Goal: Task Accomplishment & Management: Use online tool/utility

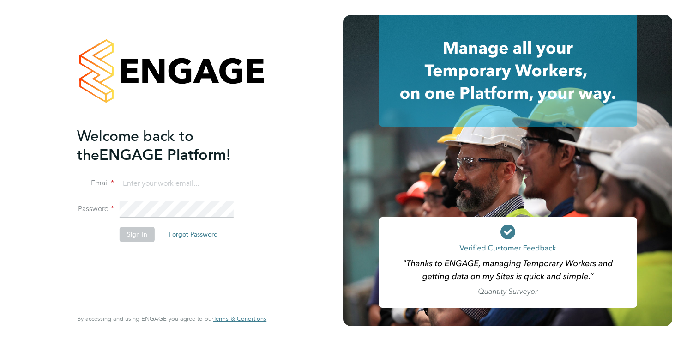
type input "[PERSON_NAME][EMAIL_ADDRESS][PERSON_NAME][DOMAIN_NAME]"
click at [138, 239] on button "Sign In" at bounding box center [137, 234] width 35 height 15
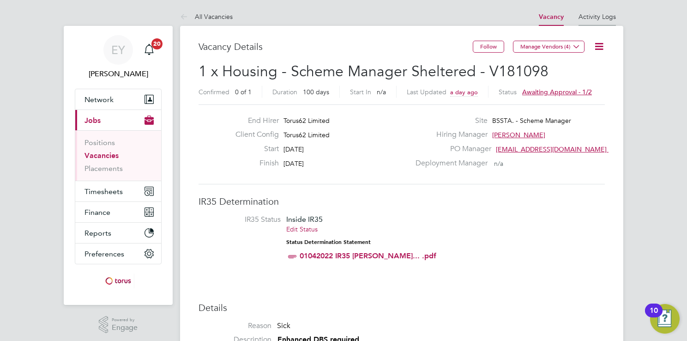
click at [604, 20] on link "Activity Logs" at bounding box center [596, 16] width 37 height 8
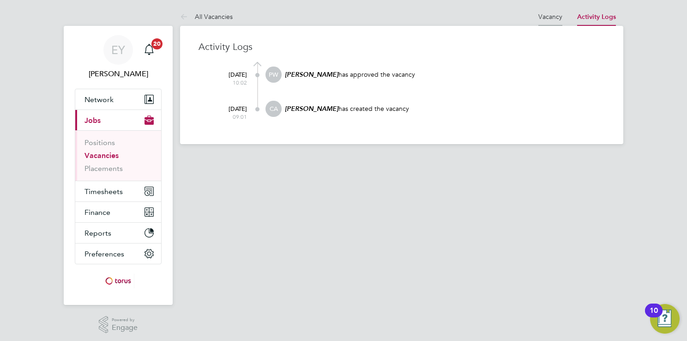
click at [553, 18] on link "Vacancy" at bounding box center [550, 16] width 24 height 8
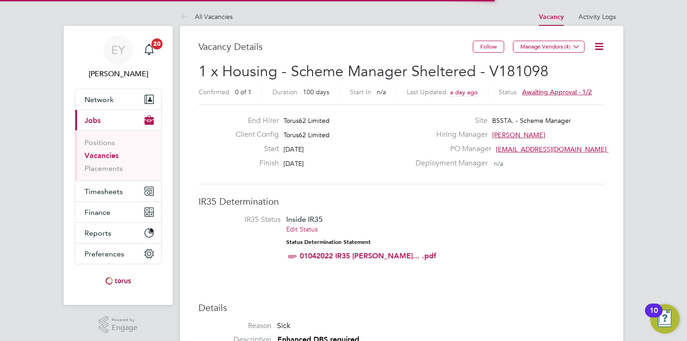
scroll to position [15, 199]
click at [603, 48] on icon at bounding box center [599, 47] width 12 height 12
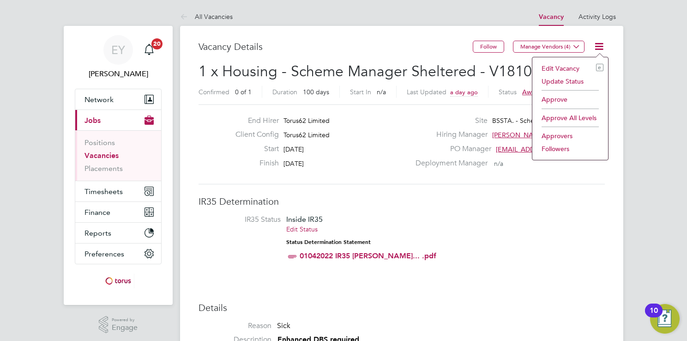
click at [573, 101] on li "Approve" at bounding box center [570, 99] width 66 height 13
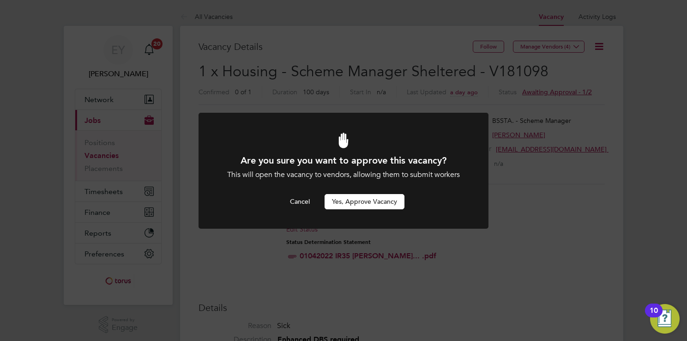
click at [366, 202] on button "Yes, Approve Vacancy" at bounding box center [364, 201] width 80 height 15
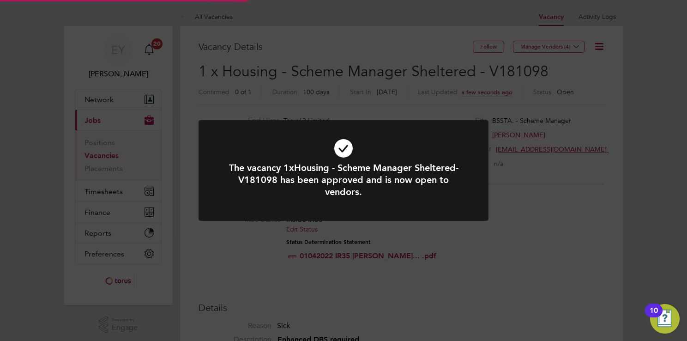
scroll to position [27, 65]
